Goal: Communication & Community: Participate in discussion

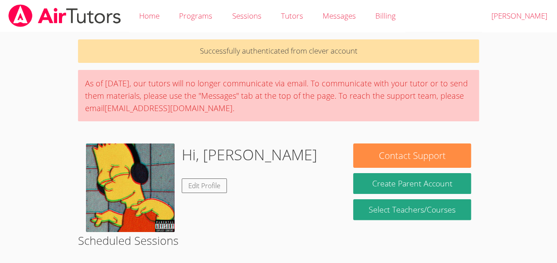
click at [308, 192] on div "Hi, Oliver Edit Profile" at bounding box center [211, 188] width 251 height 89
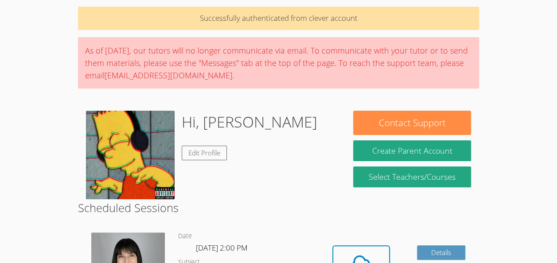
scroll to position [62, 0]
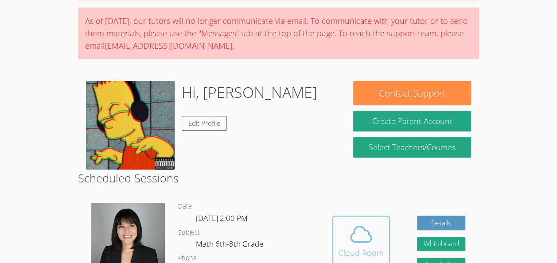
click at [348, 248] on div "Cloud Room" at bounding box center [361, 253] width 45 height 12
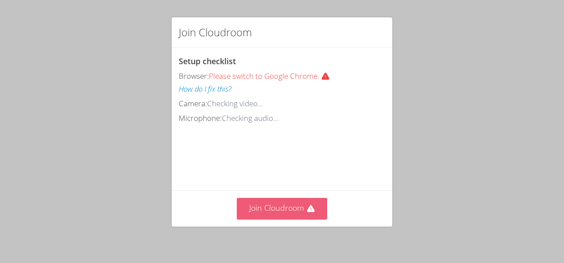
click at [275, 205] on button "Join Cloudroom" at bounding box center [282, 209] width 91 height 22
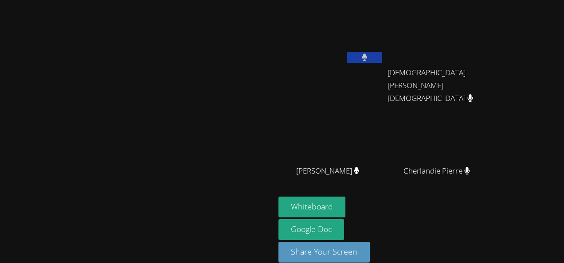
click at [384, 51] on video at bounding box center [330, 33] width 105 height 59
click at [367, 57] on icon at bounding box center [364, 58] width 5 height 8
click at [369, 57] on icon at bounding box center [363, 58] width 9 height 8
click at [345, 201] on button "Whiteboard" at bounding box center [311, 207] width 67 height 21
click at [382, 56] on button at bounding box center [364, 57] width 35 height 11
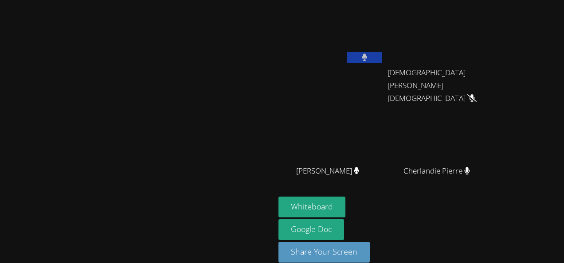
click at [382, 62] on button at bounding box center [364, 57] width 35 height 11
click at [367, 58] on icon at bounding box center [364, 58] width 5 height 8
click at [384, 68] on div "Oliver Alcime" at bounding box center [330, 51] width 105 height 95
click at [382, 62] on button at bounding box center [364, 57] width 35 height 11
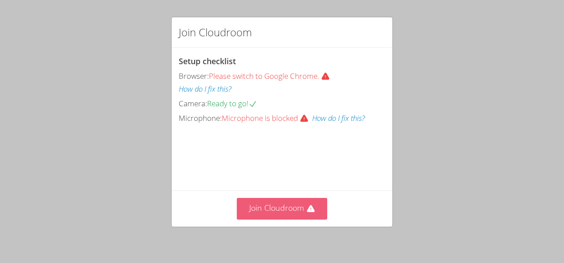
click at [257, 205] on button "Join Cloudroom" at bounding box center [282, 209] width 91 height 22
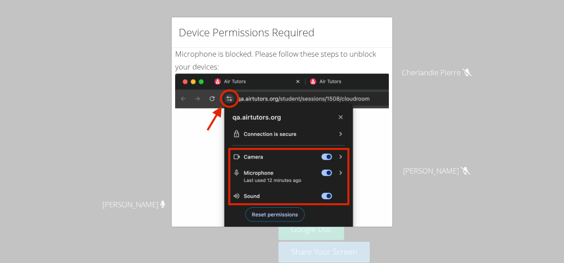
click at [23, 120] on div "Device Permissions Required Microphone is blocked . Please follow these steps t…" at bounding box center [282, 131] width 564 height 263
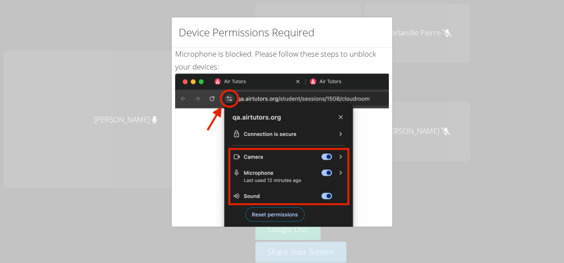
scroll to position [183, 0]
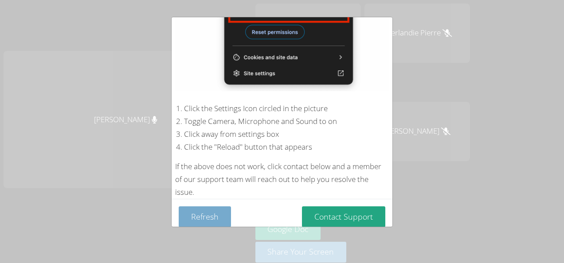
click at [205, 206] on button "Refresh" at bounding box center [205, 216] width 52 height 21
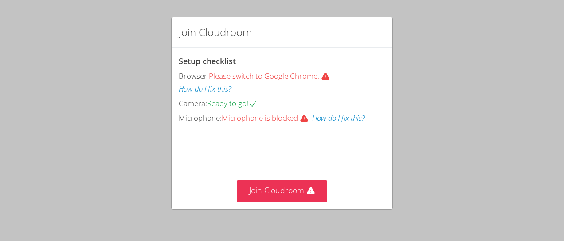
drag, startPoint x: 471, startPoint y: 71, endPoint x: 471, endPoint y: 50, distance: 21.7
click at [471, 50] on div "Join Cloudroom Setup checklist Browser: Please switch to Google Chrome. How do …" at bounding box center [282, 120] width 564 height 241
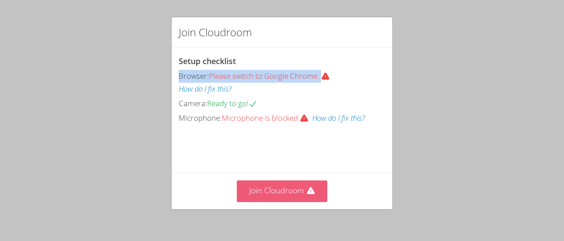
click at [265, 190] on button "Join Cloudroom" at bounding box center [282, 192] width 91 height 22
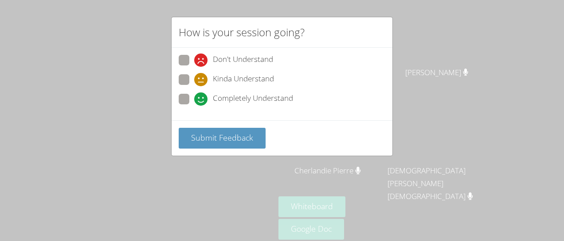
click at [194, 86] on span at bounding box center [194, 86] width 0 height 0
click at [194, 76] on input "Kinda Understand" at bounding box center [198, 78] width 8 height 8
radio input "true"
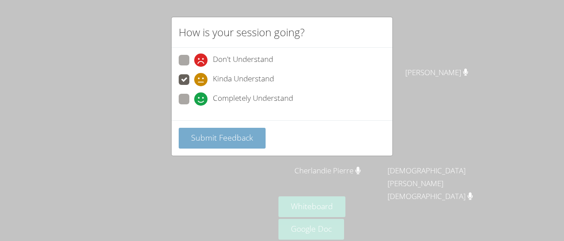
click at [226, 132] on span "Submit Feedback" at bounding box center [222, 137] width 62 height 11
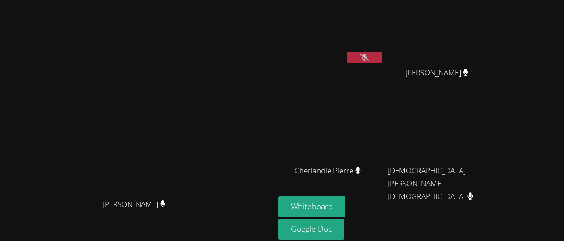
click at [520, 174] on div "Kirsten Marino Kirsten Marino Oliver Alcime Jean Henry Jean Henry Cherlandie Pi…" at bounding box center [282, 120] width 564 height 241
click at [368, 60] on button at bounding box center [364, 57] width 35 height 11
click at [65, 210] on div "[PERSON_NAME]" at bounding box center [138, 212] width 268 height 35
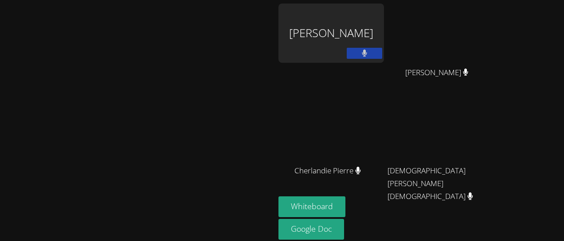
click at [493, 176] on div "[DEMOGRAPHIC_DATA][PERSON_NAME][DEMOGRAPHIC_DATA]" at bounding box center [439, 178] width 105 height 35
click at [382, 52] on button at bounding box center [364, 53] width 35 height 11
click at [384, 181] on div "Cherlandie Pierre" at bounding box center [330, 178] width 105 height 35
click at [382, 58] on button at bounding box center [364, 53] width 35 height 11
click at [382, 55] on button at bounding box center [364, 53] width 35 height 11
